Goal: Task Accomplishment & Management: Manage account settings

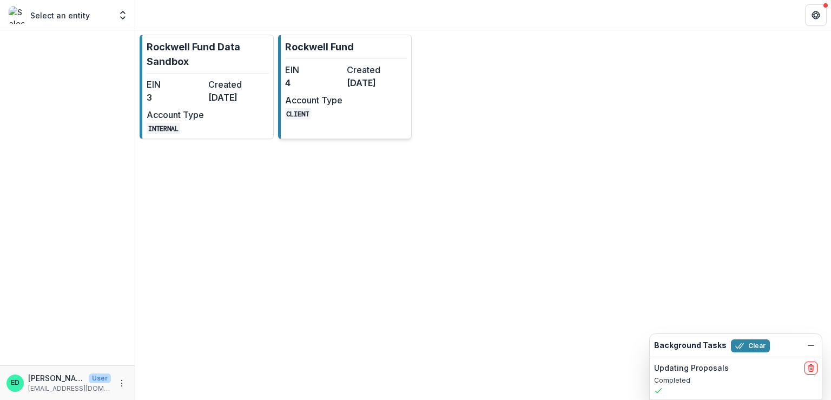
click at [375, 47] on link "Rockwell Fund EIN 4 Created [DATE] Account Type CLIENT" at bounding box center [345, 87] width 134 height 104
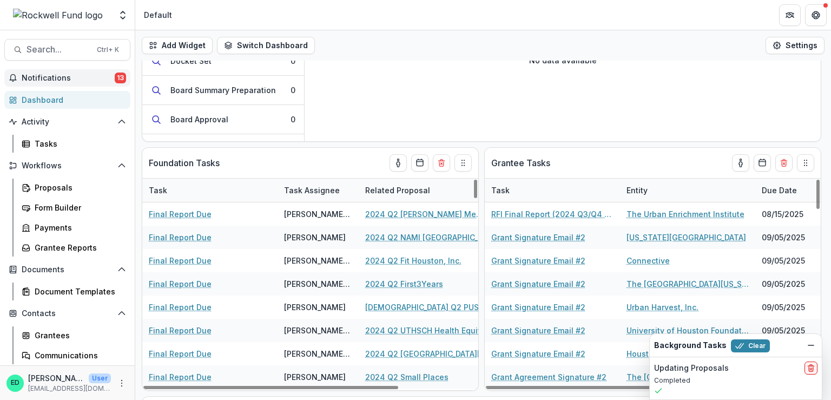
click at [98, 80] on span "Notifications" at bounding box center [68, 78] width 93 height 9
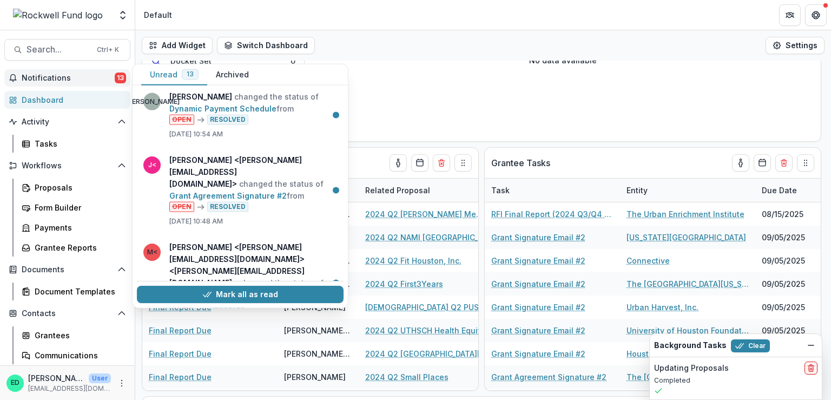
scroll to position [500, 0]
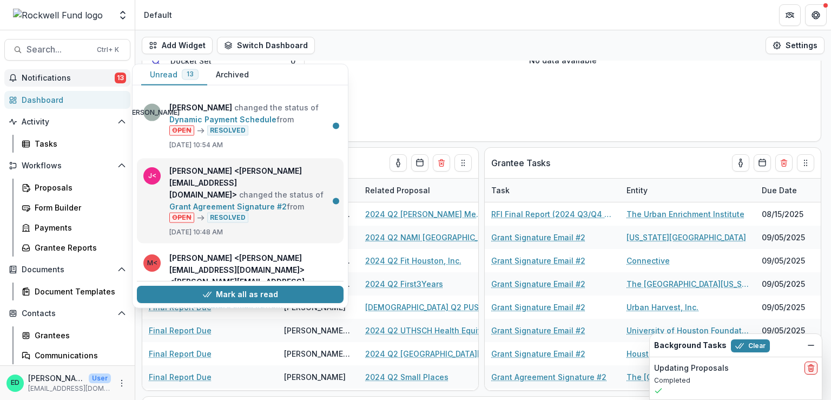
click at [259, 202] on link "Grant Agreement Signature #2" at bounding box center [227, 206] width 117 height 9
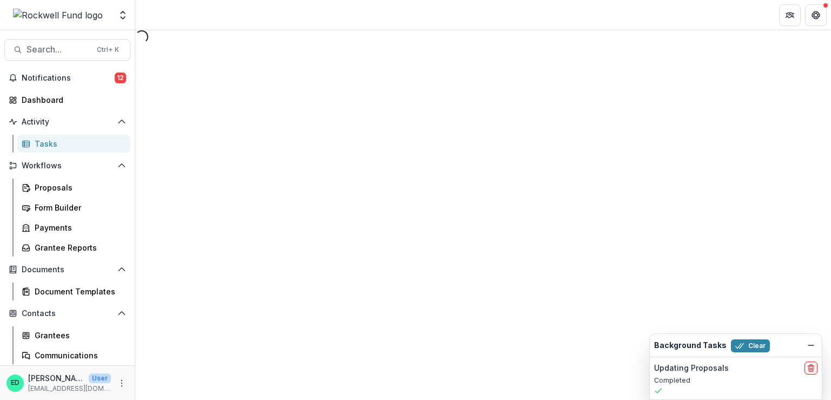
select select "********"
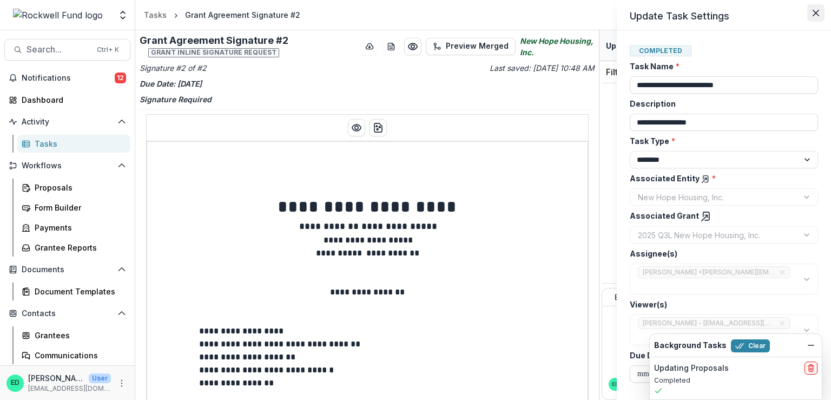
click at [814, 16] on button "Close" at bounding box center [815, 12] width 17 height 17
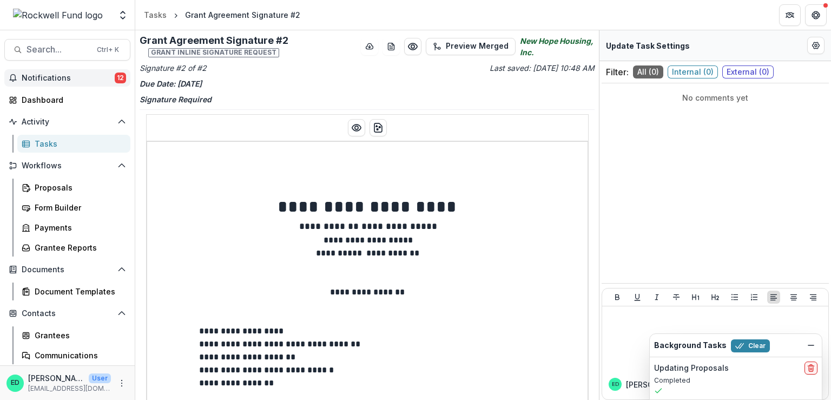
click at [63, 74] on span "Notifications" at bounding box center [68, 78] width 93 height 9
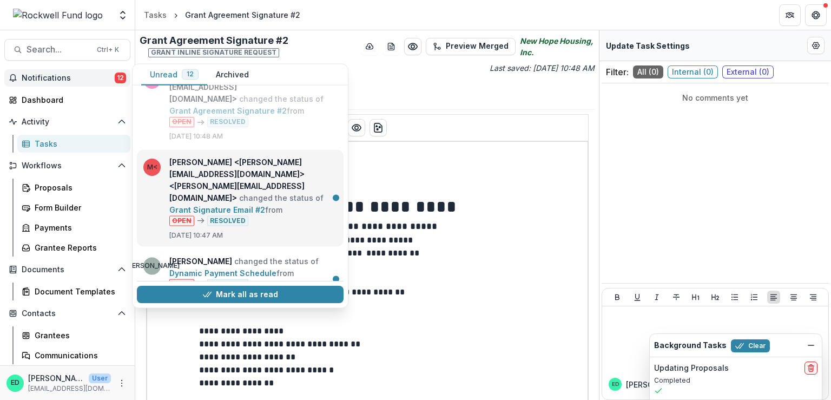
scroll to position [662, 0]
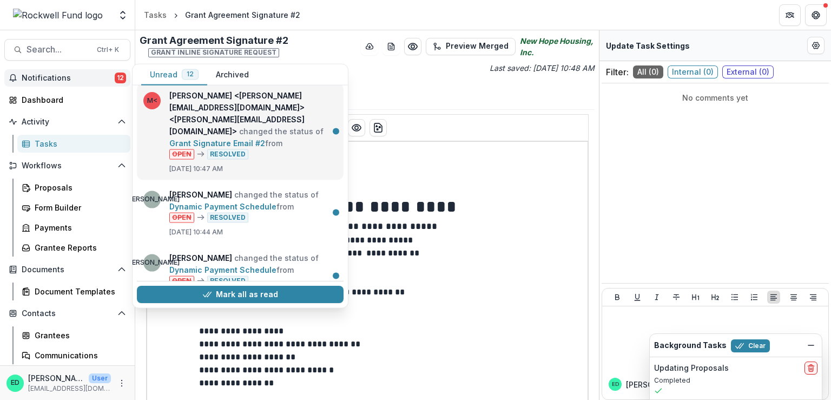
click at [265, 138] on link "Grant Signature Email #2" at bounding box center [217, 142] width 96 height 9
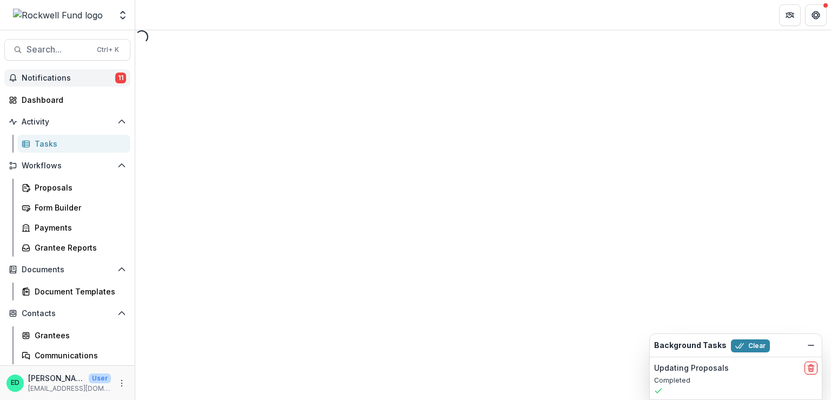
select select "********"
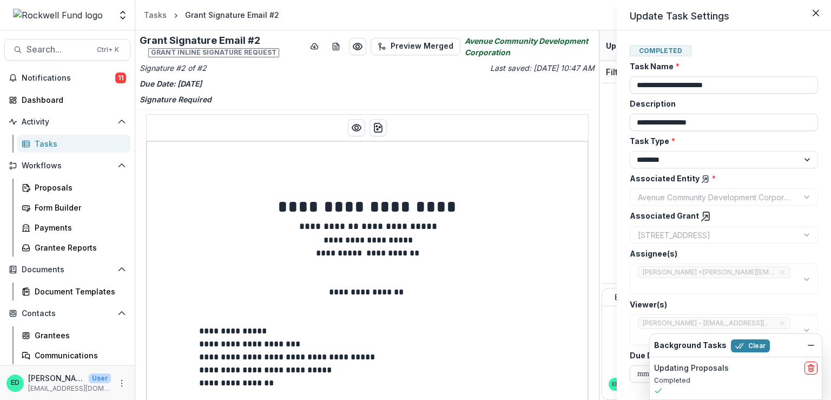
click at [65, 189] on div "**********" at bounding box center [415, 200] width 831 height 400
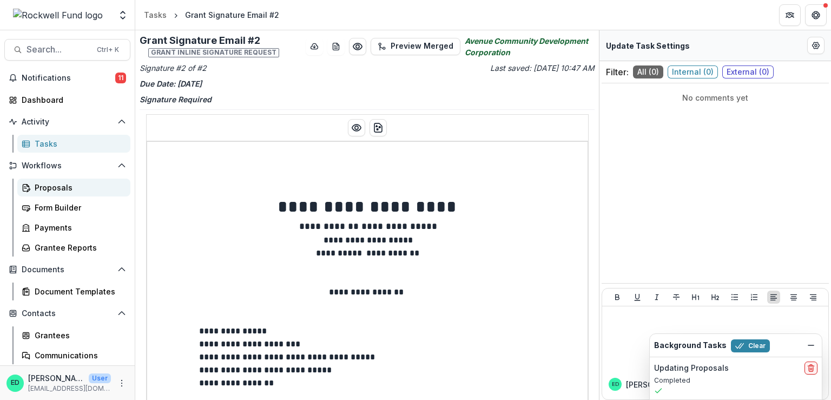
click at [64, 184] on div "Proposals" at bounding box center [78, 187] width 87 height 11
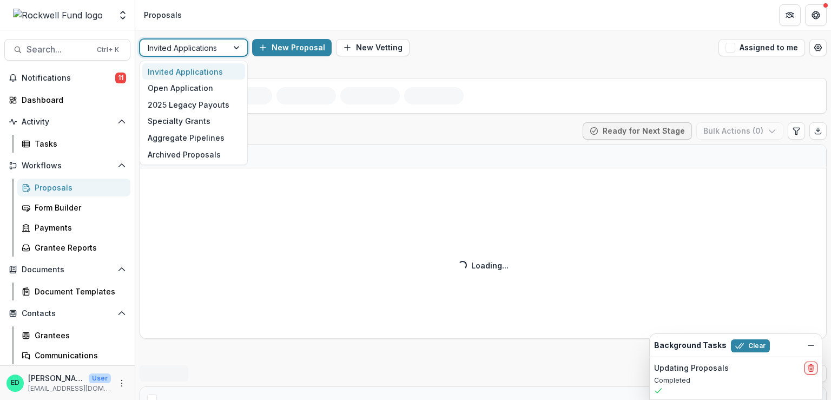
click at [202, 47] on div at bounding box center [184, 48] width 72 height 14
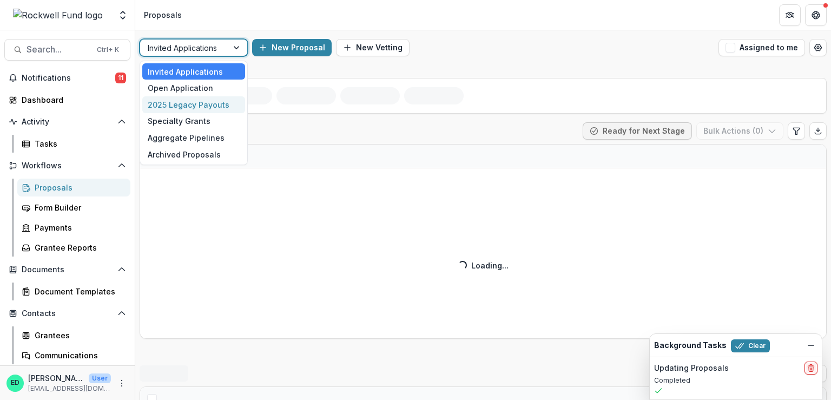
click at [185, 102] on div "2025 Legacy Payouts" at bounding box center [193, 104] width 103 height 17
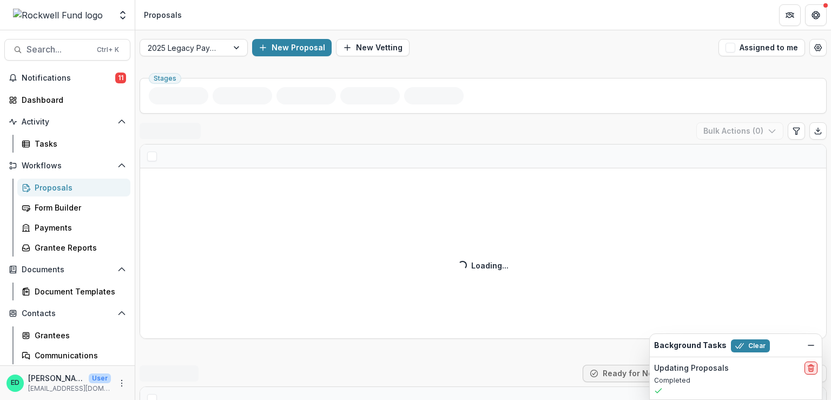
click at [811, 370] on icon "delete" at bounding box center [811, 368] width 9 height 9
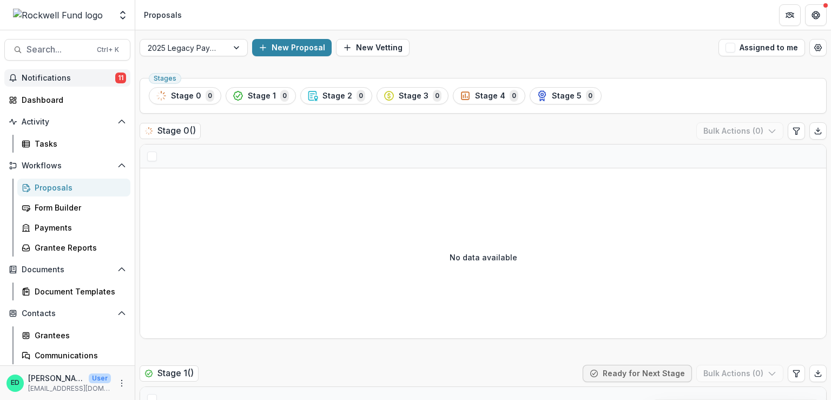
click at [82, 78] on span "Notifications" at bounding box center [69, 78] width 94 height 9
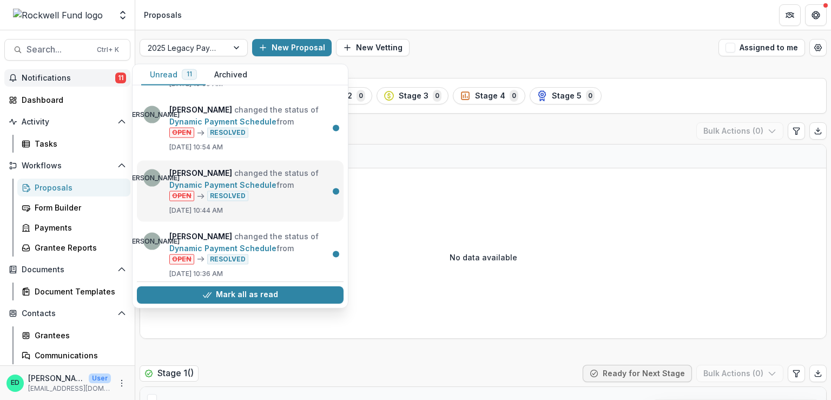
scroll to position [500, 0]
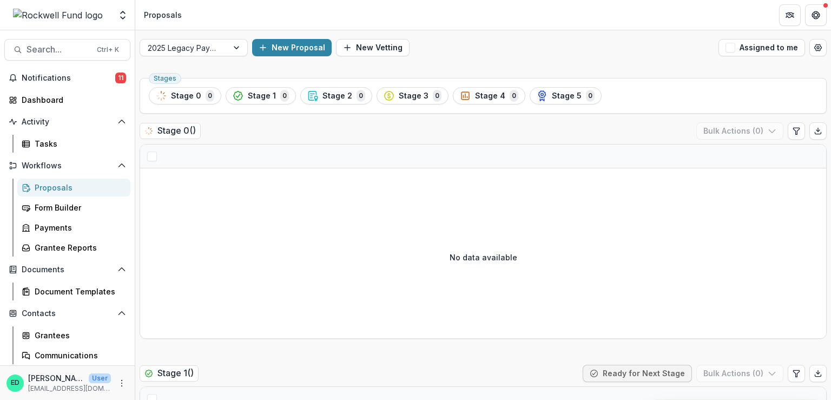
click at [447, 202] on div "No data available" at bounding box center [483, 257] width 686 height 162
click at [250, 91] on span "Stage 1" at bounding box center [262, 95] width 28 height 9
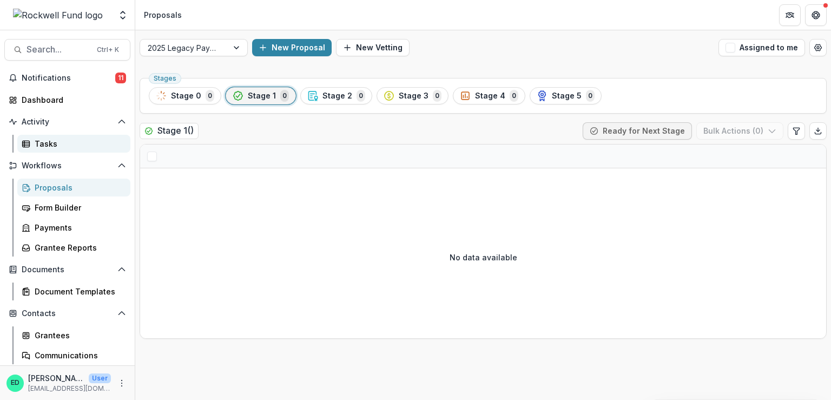
click at [42, 145] on div "Tasks" at bounding box center [78, 143] width 87 height 11
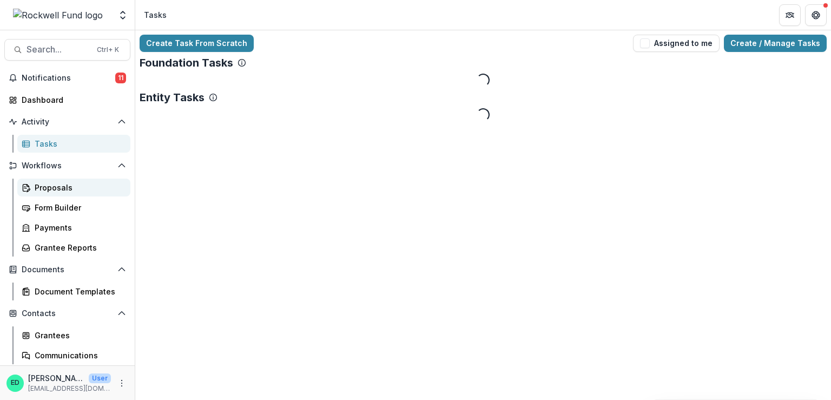
click at [61, 187] on div "Proposals" at bounding box center [78, 187] width 87 height 11
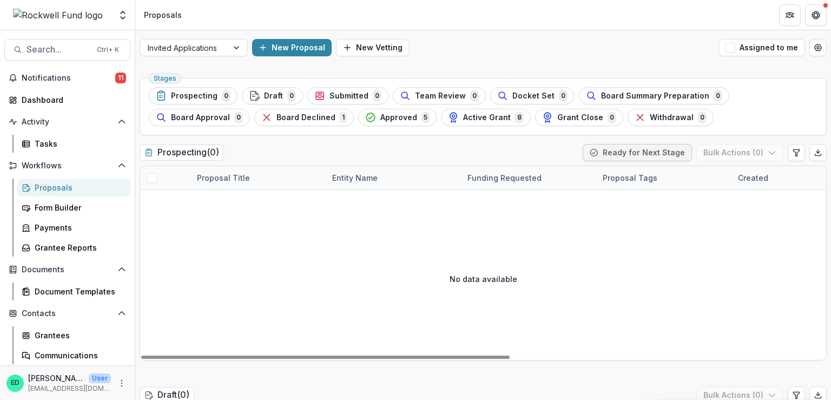
click at [195, 37] on div "Invited Applications New Proposal New Vetting Assigned to me" at bounding box center [483, 47] width 696 height 35
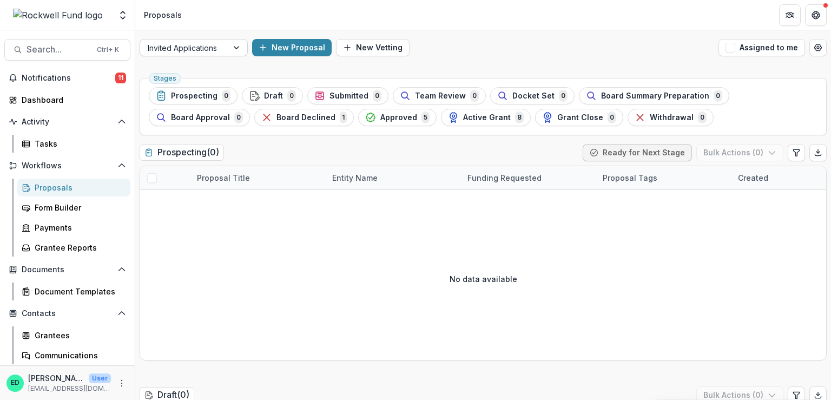
click at [193, 46] on div at bounding box center [184, 48] width 72 height 14
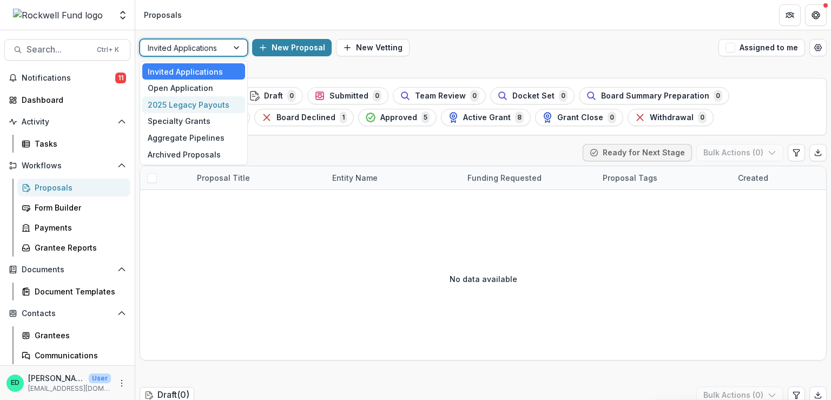
click at [175, 107] on div "2025 Legacy Payouts" at bounding box center [193, 104] width 103 height 17
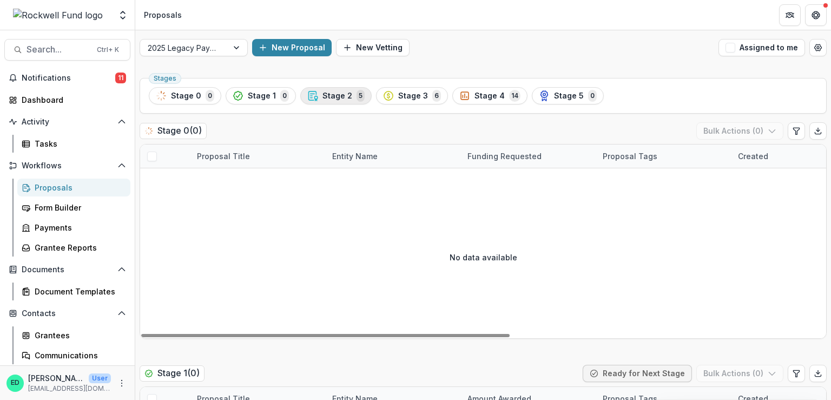
click at [330, 97] on span "Stage 2" at bounding box center [337, 95] width 30 height 9
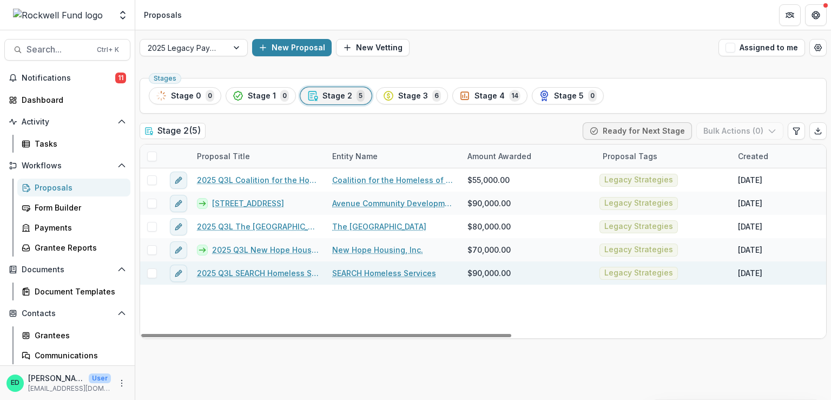
drag, startPoint x: 333, startPoint y: 334, endPoint x: 237, endPoint y: 283, distance: 108.2
click at [255, 334] on div at bounding box center [326, 335] width 370 height 3
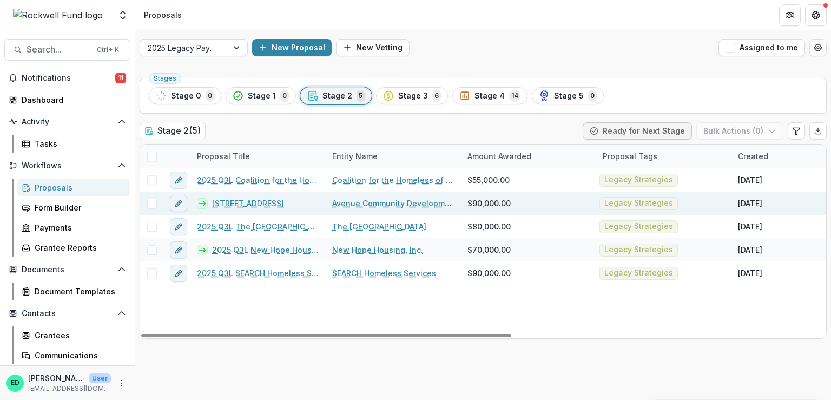
click at [151, 203] on span at bounding box center [152, 204] width 10 height 10
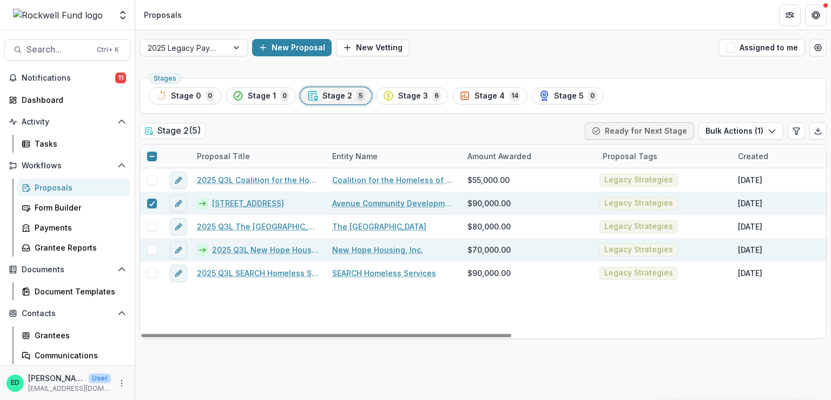
click at [151, 247] on span at bounding box center [152, 250] width 10 height 10
click at [781, 135] on button "Bulk Actions ( 2 )" at bounding box center [740, 130] width 87 height 17
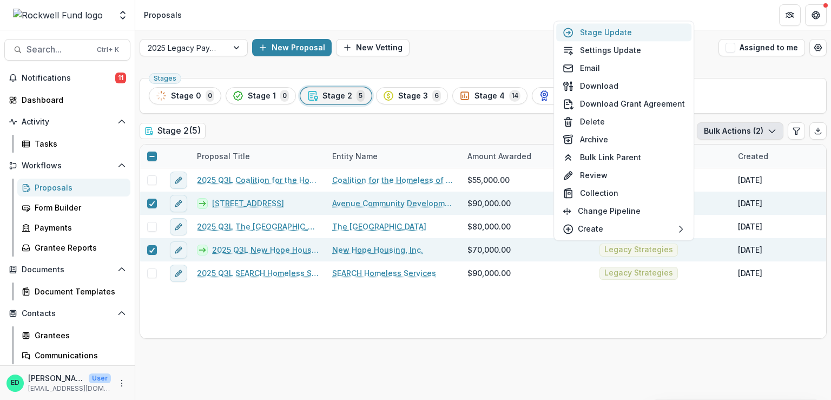
click at [613, 34] on button "Stage Update" at bounding box center [623, 32] width 135 height 18
select select "*******"
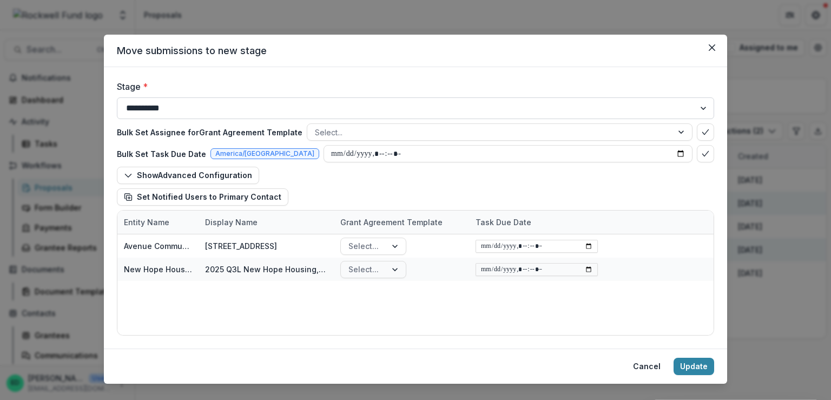
click at [219, 101] on select "**********" at bounding box center [415, 108] width 597 height 22
select select "*******"
click at [117, 97] on select "**********" at bounding box center [415, 108] width 597 height 22
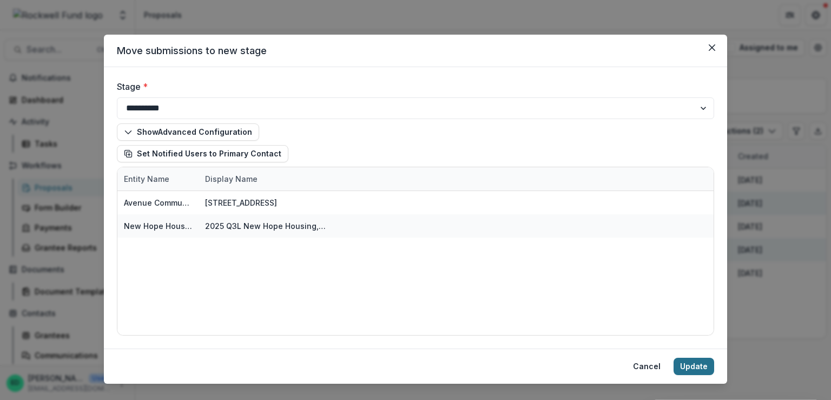
click at [689, 365] on button "Update" at bounding box center [694, 366] width 41 height 17
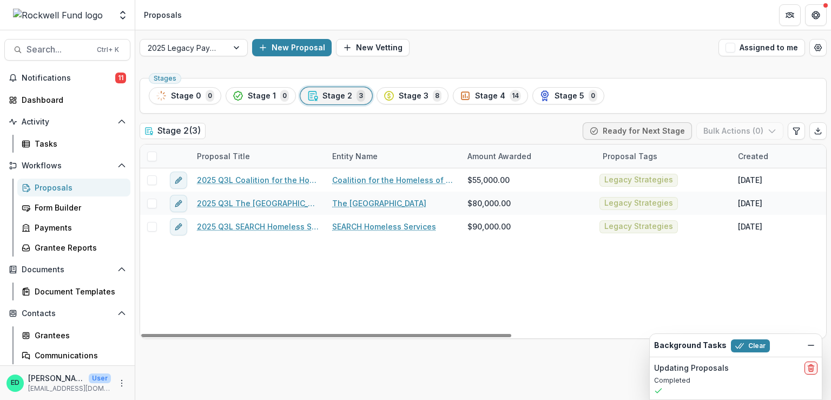
drag, startPoint x: 314, startPoint y: 335, endPoint x: 107, endPoint y: 301, distance: 209.4
click at [141, 334] on div at bounding box center [326, 335] width 370 height 3
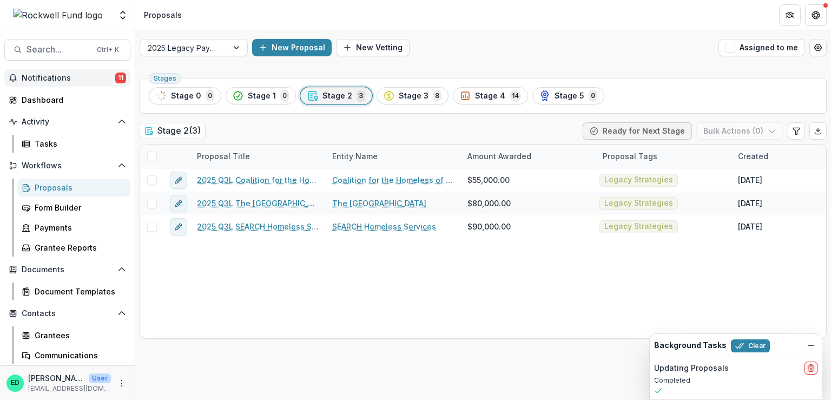
click at [64, 82] on button "Notifications 11" at bounding box center [67, 77] width 126 height 17
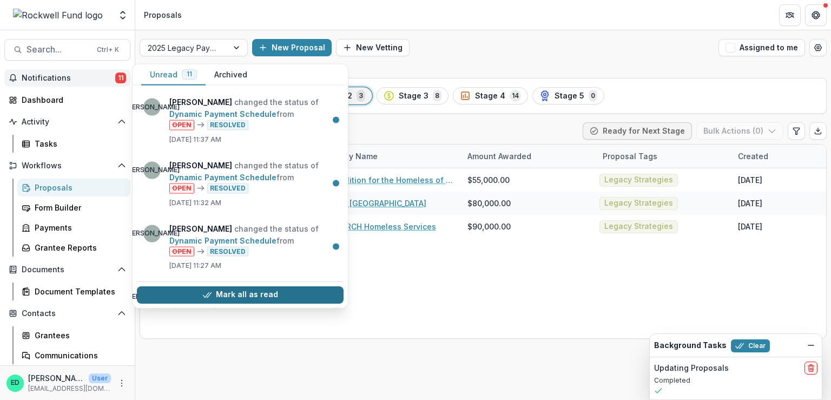
click at [273, 294] on button "Mark all as read" at bounding box center [240, 294] width 207 height 17
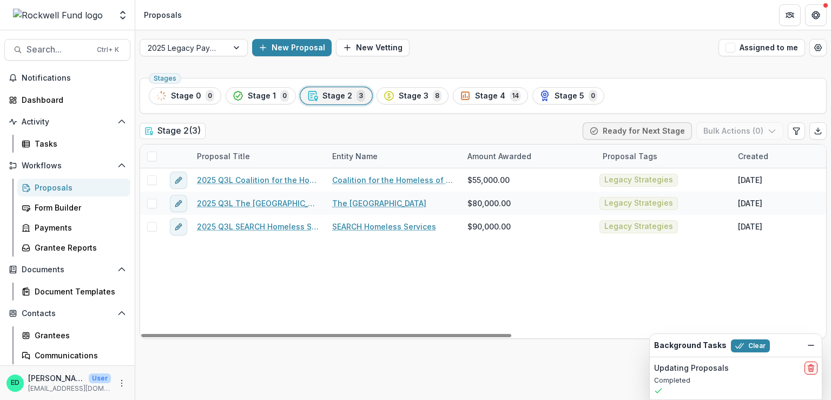
click at [478, 38] on div "2025 Legacy Payouts New Proposal New Vetting Assigned to me" at bounding box center [483, 47] width 696 height 35
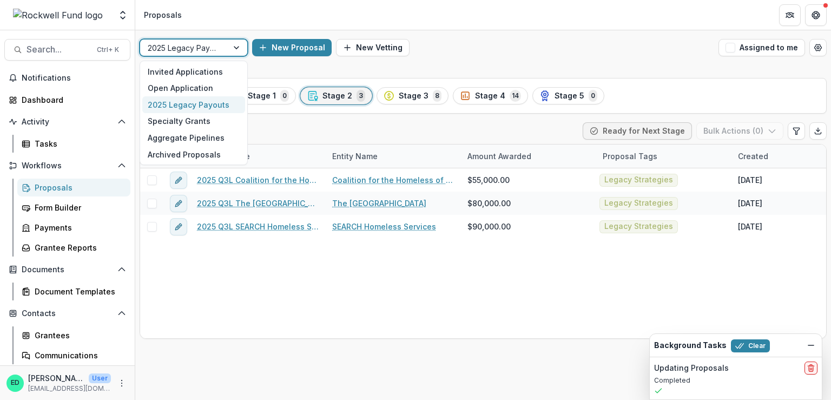
click at [243, 44] on div at bounding box center [237, 47] width 19 height 16
click at [185, 88] on div "Open Application" at bounding box center [193, 88] width 103 height 17
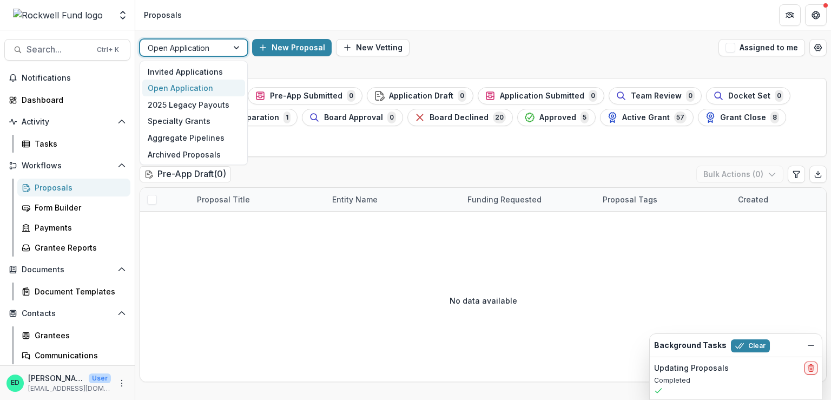
click at [190, 44] on div at bounding box center [184, 48] width 72 height 14
click at [187, 70] on div "Invited Applications" at bounding box center [193, 71] width 103 height 17
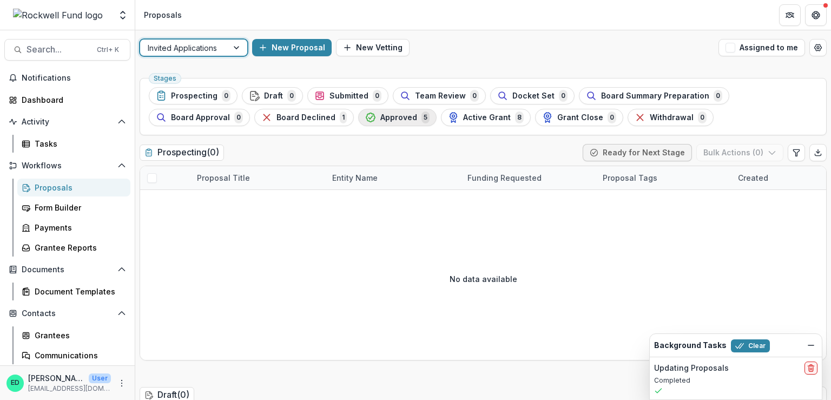
click at [390, 121] on span "Approved" at bounding box center [398, 117] width 37 height 9
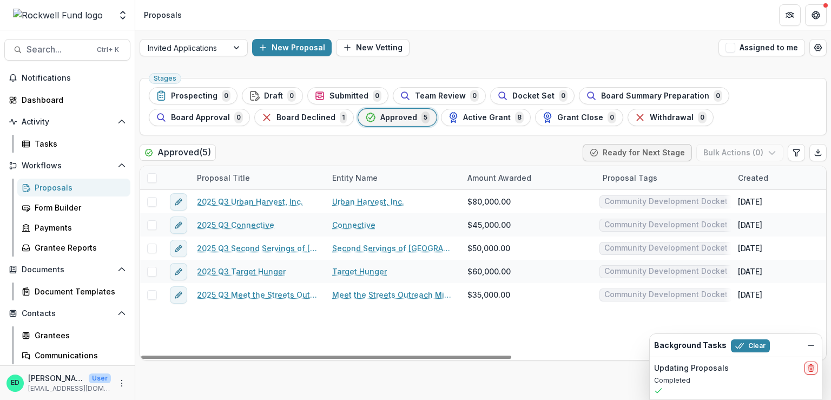
drag, startPoint x: 319, startPoint y: 354, endPoint x: 208, endPoint y: 312, distance: 118.7
click at [208, 355] on div at bounding box center [326, 356] width 370 height 3
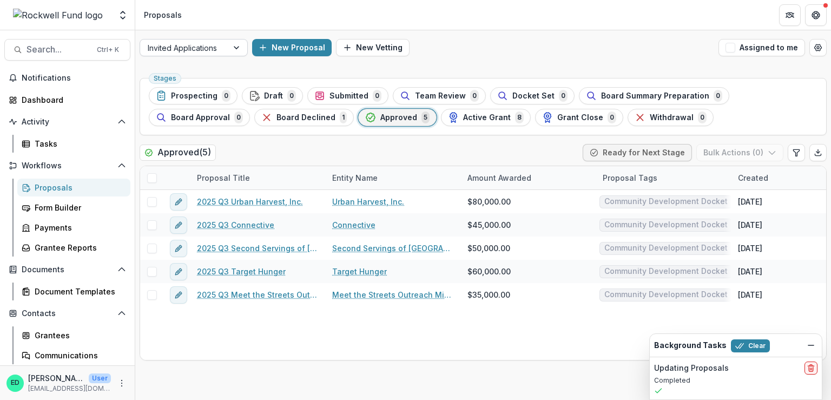
click at [233, 48] on div at bounding box center [237, 47] width 19 height 16
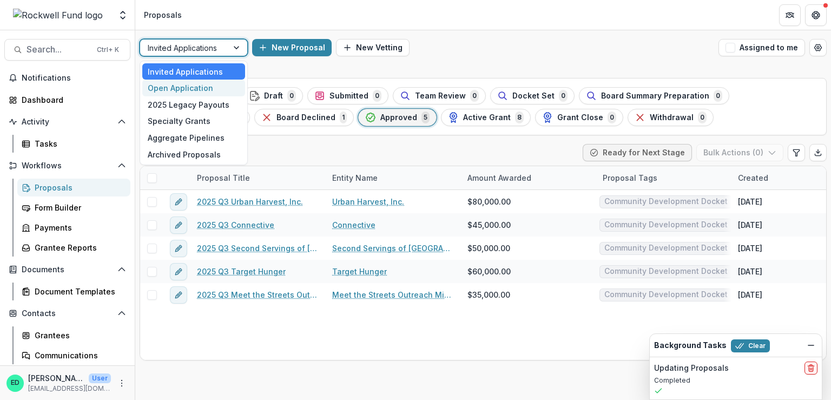
click at [210, 93] on div "Open Application" at bounding box center [193, 88] width 103 height 17
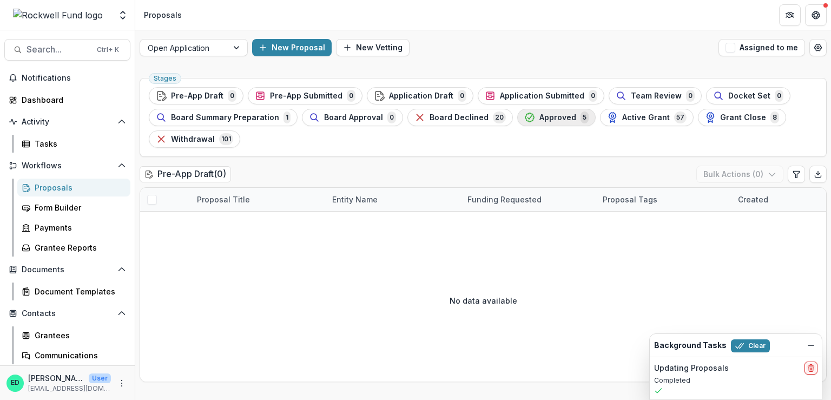
click at [556, 115] on span "Approved" at bounding box center [557, 117] width 37 height 9
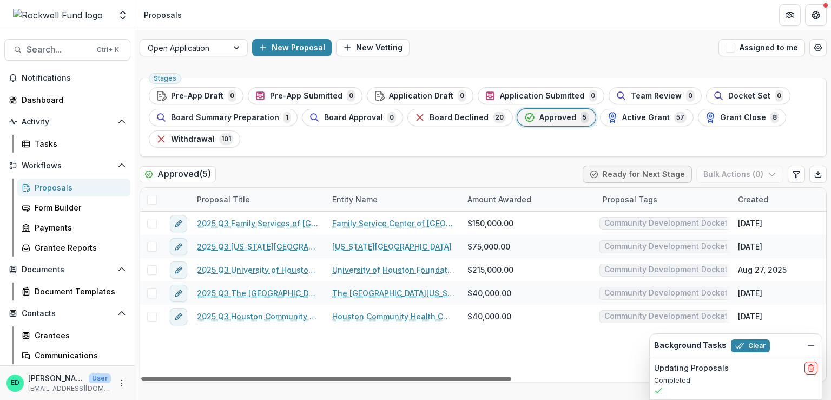
drag, startPoint x: 327, startPoint y: 377, endPoint x: 213, endPoint y: 347, distance: 117.3
click at [213, 377] on div at bounding box center [326, 378] width 370 height 3
